Goal: Complete application form: Complete application form

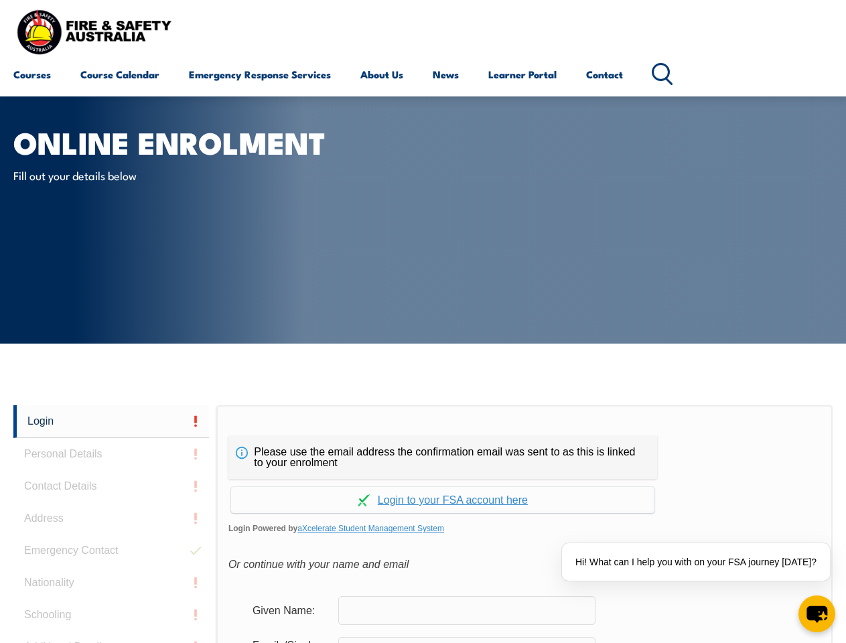
scroll to position [317, 0]
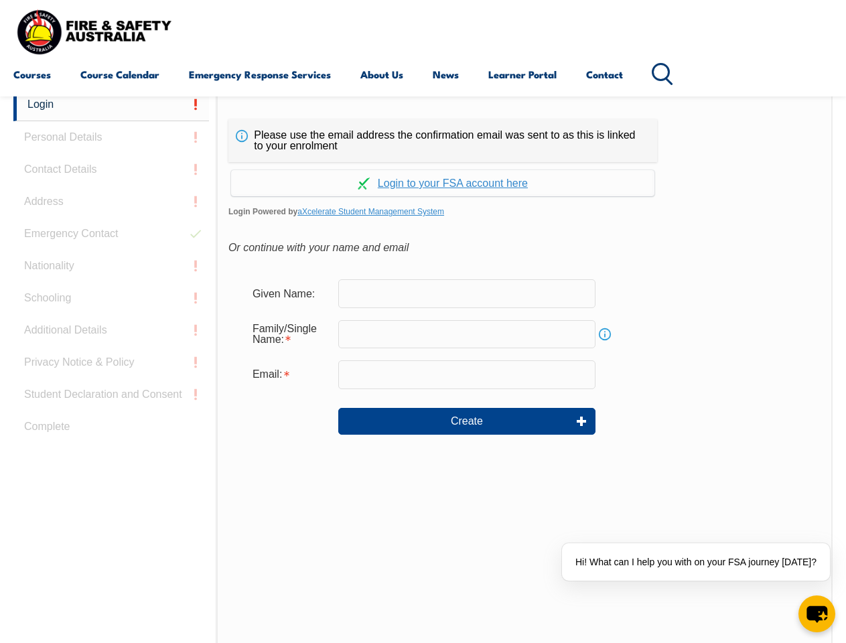
click at [423, 163] on div "Continue with Google Continue with Apple Continue with Facebook Continue with a…" at bounding box center [442, 179] width 429 height 34
click at [423, 366] on input "email" at bounding box center [466, 374] width 257 height 28
click at [111, 105] on link "Login" at bounding box center [111, 104] width 196 height 33
click at [111, 137] on div "Login Personal Details Contact Details Address Emergency Contact Nationality Sc…" at bounding box center [114, 422] width 203 height 669
click at [111, 170] on div "Login Personal Details Contact Details Address Emergency Contact Nationality Sc…" at bounding box center [114, 422] width 203 height 669
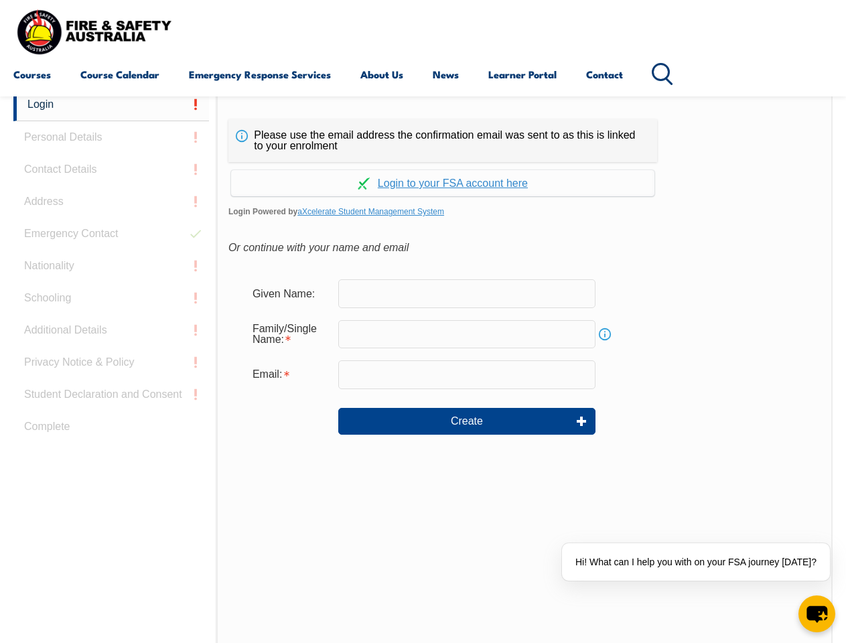
click at [111, 202] on div "Login Personal Details Contact Details Address Emergency Contact Nationality Sc…" at bounding box center [114, 422] width 203 height 669
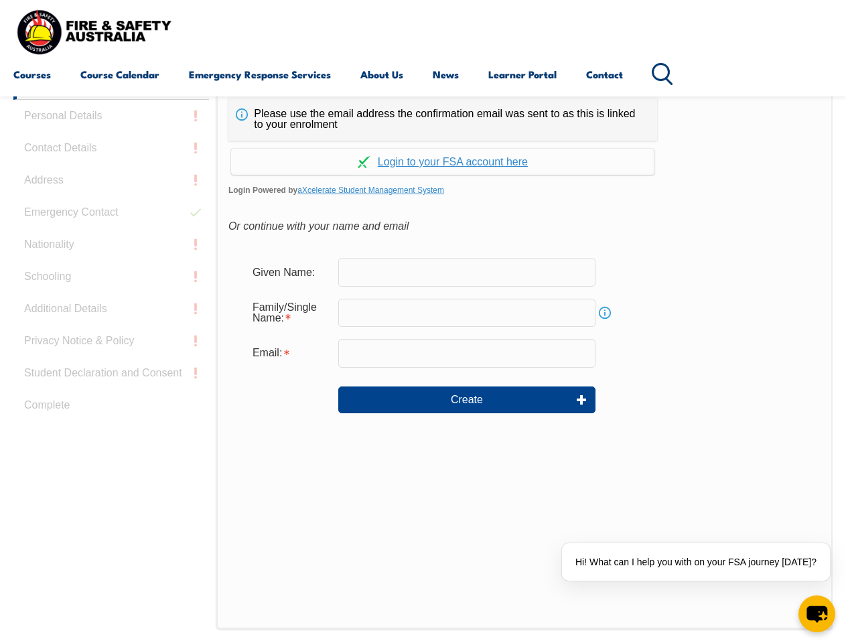
click at [111, 234] on div "Login Personal Details Contact Details Address Emergency Contact Nationality Sc…" at bounding box center [114, 401] width 203 height 669
click at [111, 266] on div "Login Personal Details Contact Details Address Emergency Contact Nationality Sc…" at bounding box center [114, 401] width 203 height 669
click at [111, 298] on div "Login Personal Details Contact Details Address Emergency Contact Nationality Sc…" at bounding box center [114, 401] width 203 height 669
click at [111, 330] on div "Login Personal Details Contact Details Address Emergency Contact Nationality Sc…" at bounding box center [114, 401] width 203 height 669
